Goal: Task Accomplishment & Management: Use online tool/utility

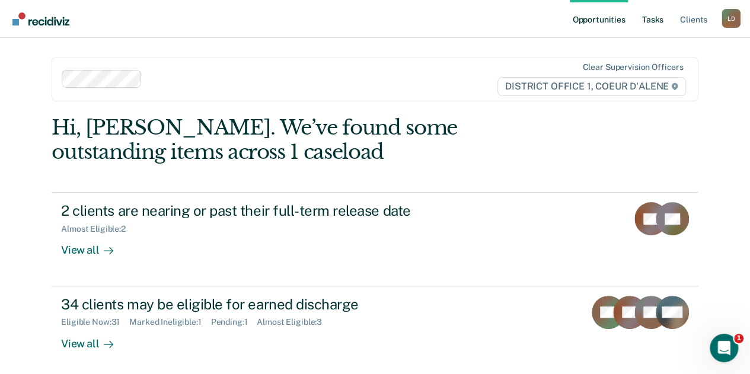
click at [659, 20] on link "Tasks" at bounding box center [653, 19] width 26 height 38
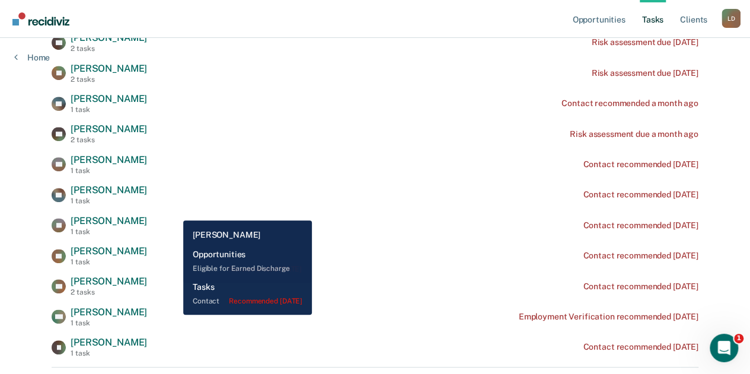
scroll to position [237, 0]
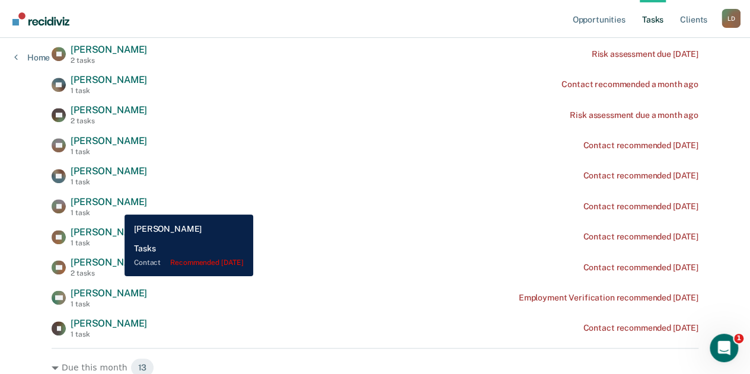
click at [116, 206] on span "[PERSON_NAME]" at bounding box center [109, 201] width 76 height 11
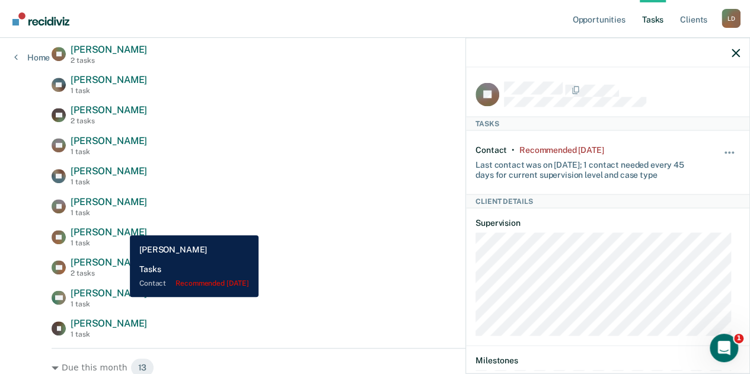
click at [121, 234] on span "[PERSON_NAME]" at bounding box center [109, 231] width 76 height 11
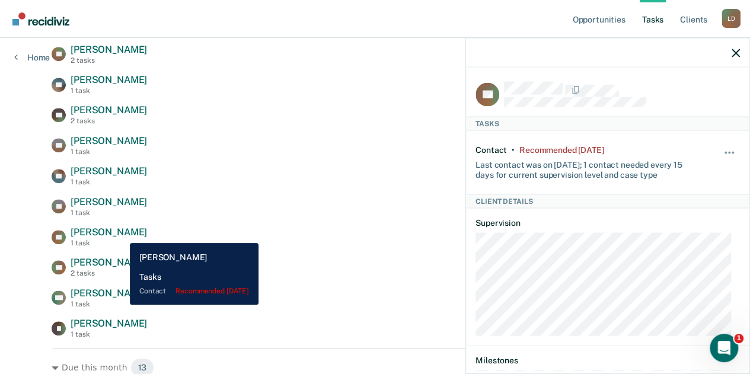
click at [121, 234] on span "[PERSON_NAME]" at bounding box center [109, 231] width 76 height 11
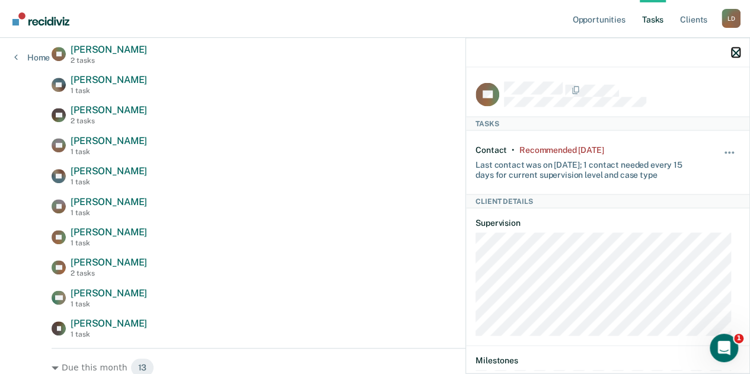
drag, startPoint x: 735, startPoint y: 53, endPoint x: 723, endPoint y: 57, distance: 12.6
click at [734, 53] on icon "button" at bounding box center [735, 53] width 8 height 8
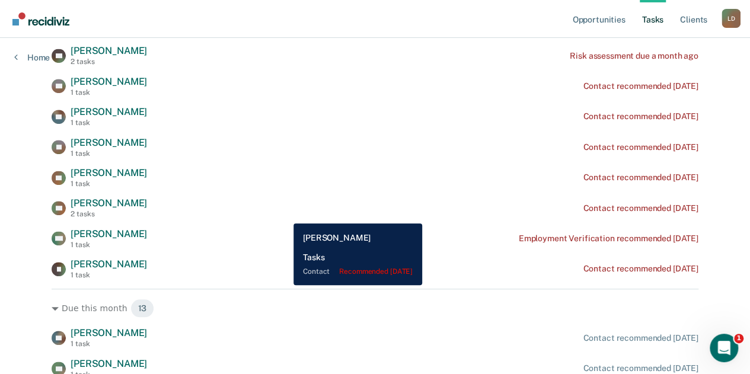
scroll to position [356, 0]
